Goal: Information Seeking & Learning: Learn about a topic

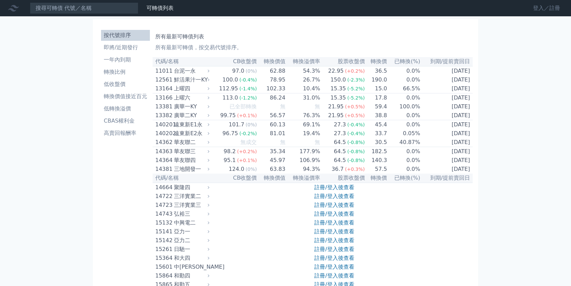
click at [513, 7] on link "登入／註冊" at bounding box center [547, 8] width 38 height 11
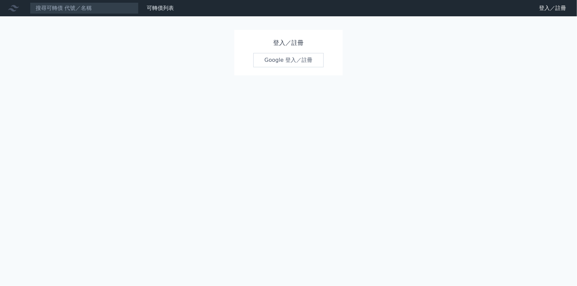
click at [276, 59] on link "Google 登入／註冊" at bounding box center [288, 60] width 71 height 14
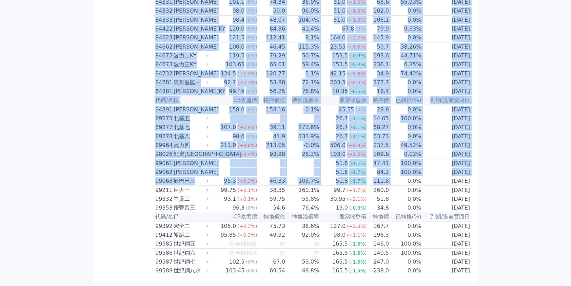
scroll to position [3970, 0]
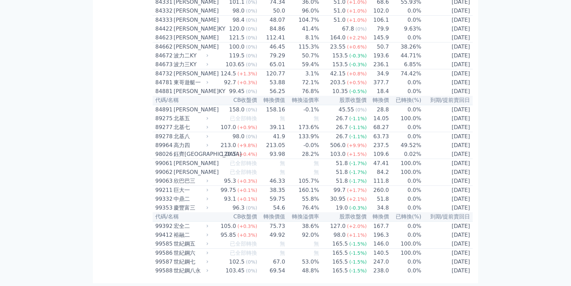
drag, startPoint x: 157, startPoint y: 64, endPoint x: 400, endPoint y: 300, distance: 338.9
copy table
